Goal: Information Seeking & Learning: Learn about a topic

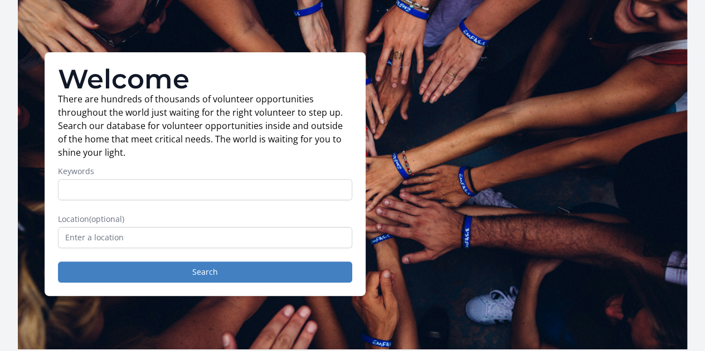
scroll to position [35, 0]
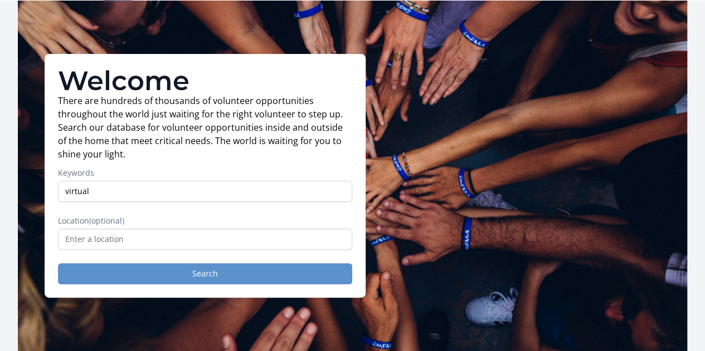
type input "virtual"
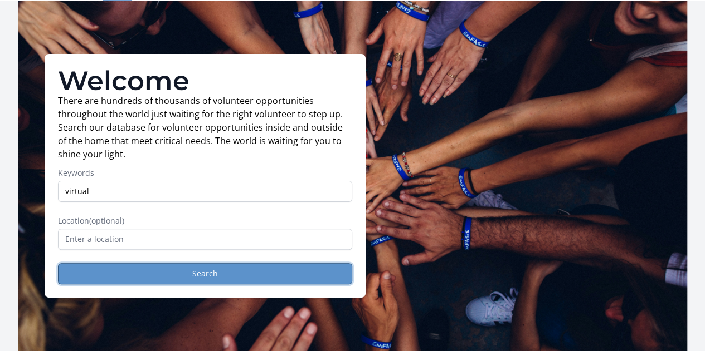
click at [141, 279] on button "Search" at bounding box center [205, 273] width 294 height 21
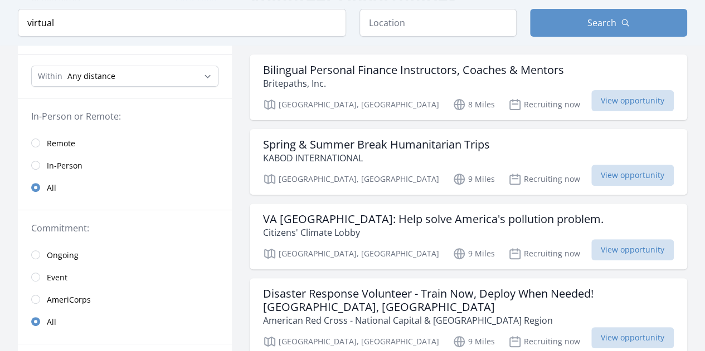
scroll to position [108, 0]
click at [37, 141] on input "radio" at bounding box center [35, 143] width 9 height 9
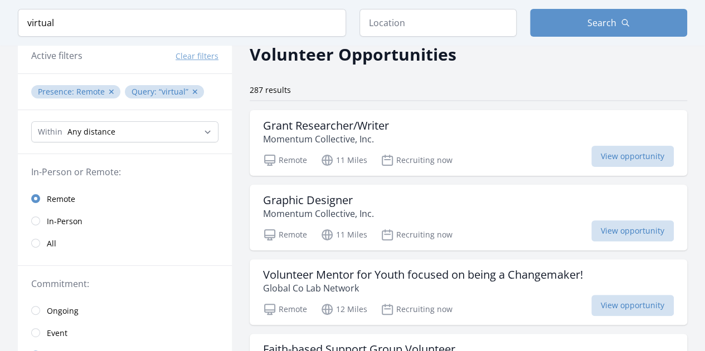
scroll to position [51, 0]
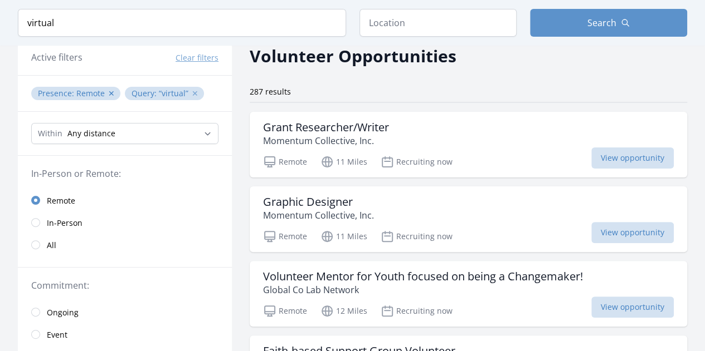
click at [192, 91] on button "✕" at bounding box center [195, 93] width 7 height 11
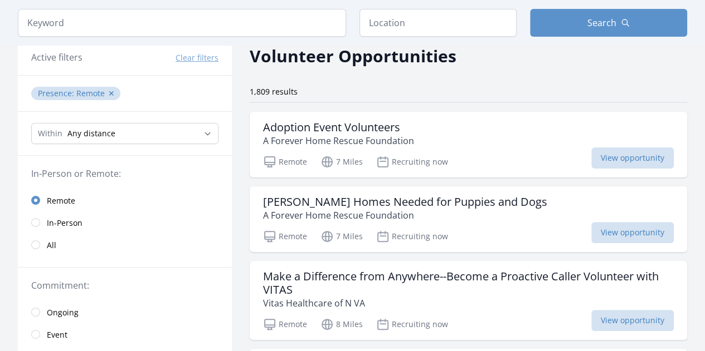
scroll to position [216, 0]
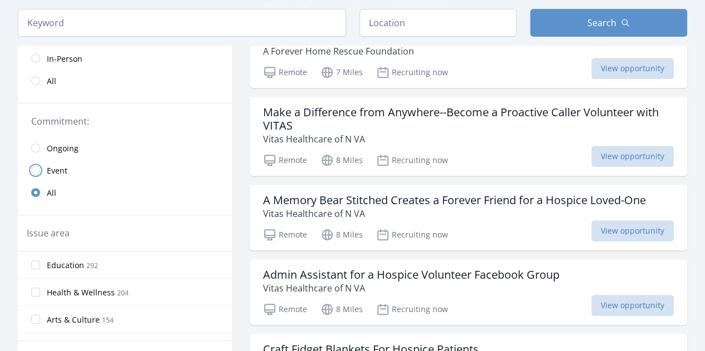
click at [34, 172] on input "radio" at bounding box center [35, 170] width 9 height 9
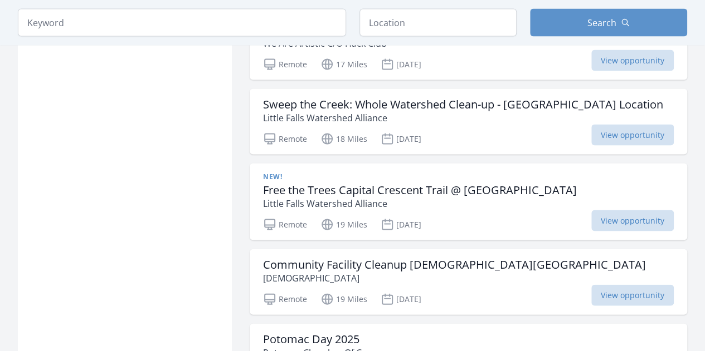
scroll to position [1185, 0]
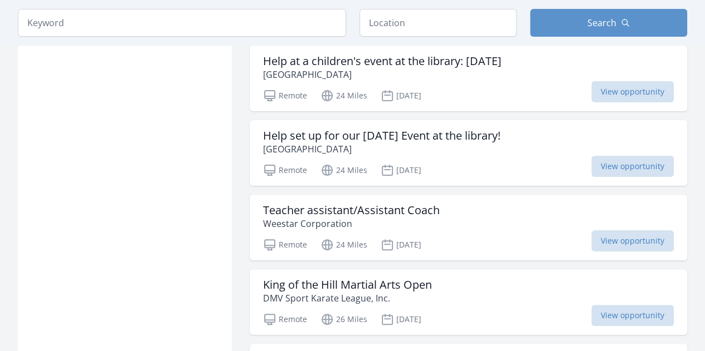
scroll to position [2196, 0]
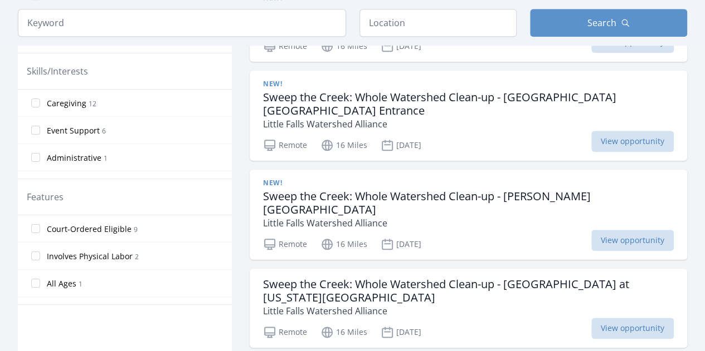
scroll to position [73, 0]
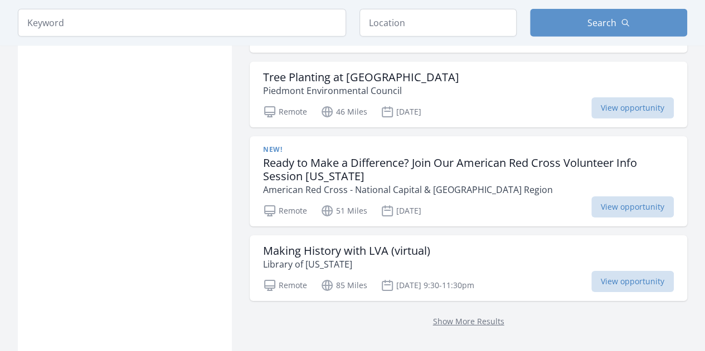
scroll to position [6009, 0]
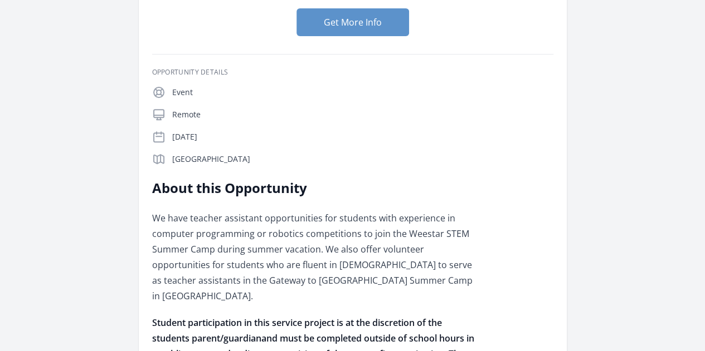
scroll to position [164, 0]
